Goal: Obtain resource: Obtain resource

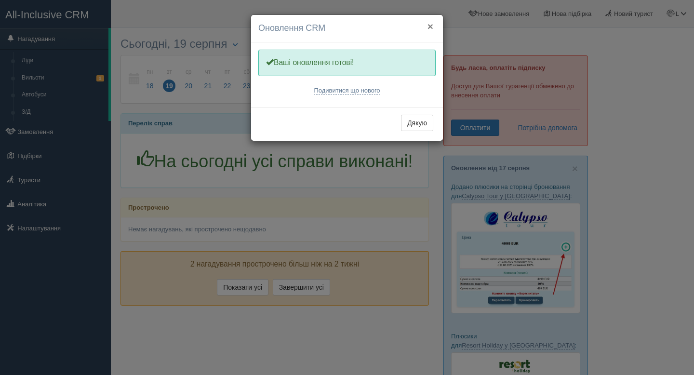
click at [431, 26] on button "×" at bounding box center [430, 26] width 6 height 10
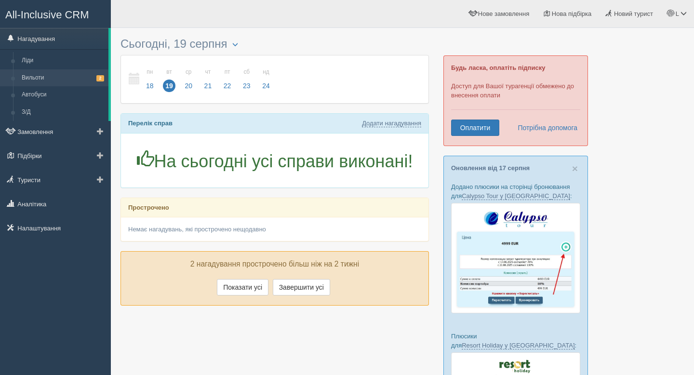
click at [50, 78] on link "Вильоти 2" at bounding box center [62, 77] width 91 height 17
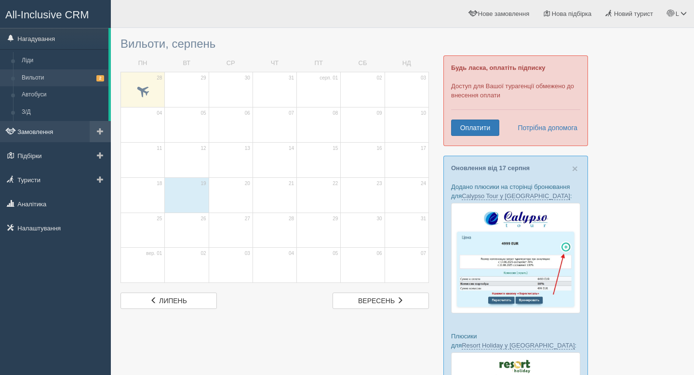
click at [50, 132] on link "Замовлення" at bounding box center [55, 131] width 111 height 21
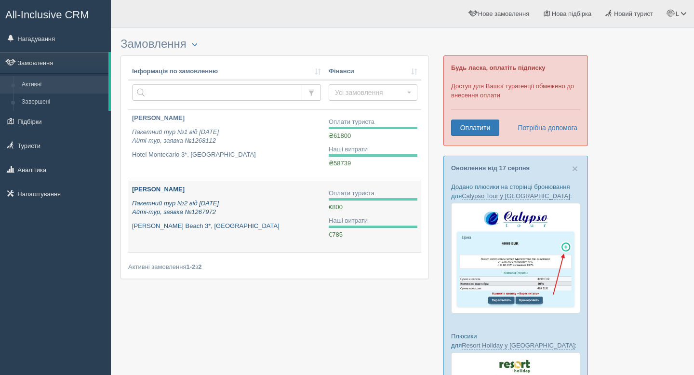
click at [187, 206] on icon "Пакетний тур №2 від 08.07.2025 Айті-тур, заявка №1267972" at bounding box center [175, 207] width 87 height 16
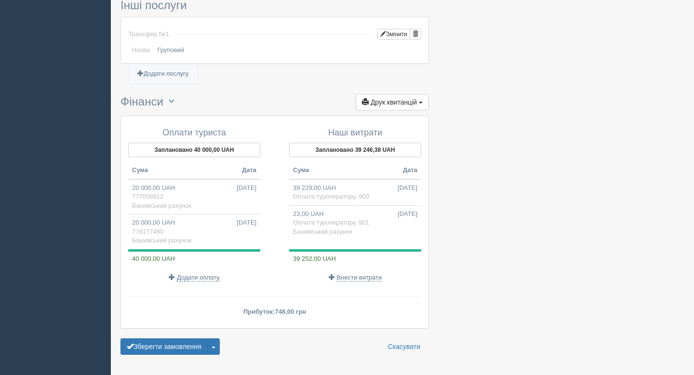
scroll to position [840, 0]
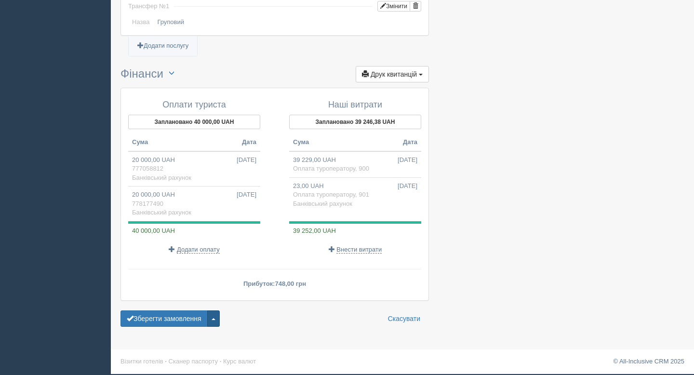
click at [219, 320] on button "button" at bounding box center [213, 318] width 13 height 16
click at [177, 77] on button "button" at bounding box center [171, 73] width 16 height 14
click at [415, 74] on span "Друк квитанцій" at bounding box center [393, 74] width 46 height 8
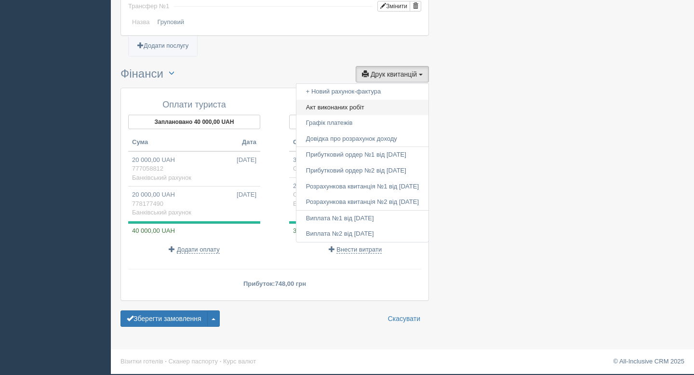
click at [397, 105] on link "Акт виконаних робіт" at bounding box center [362, 108] width 132 height 16
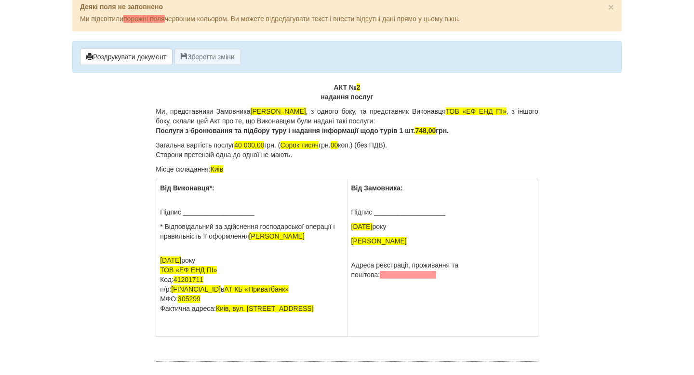
scroll to position [4, 0]
